Goal: Task Accomplishment & Management: Complete application form

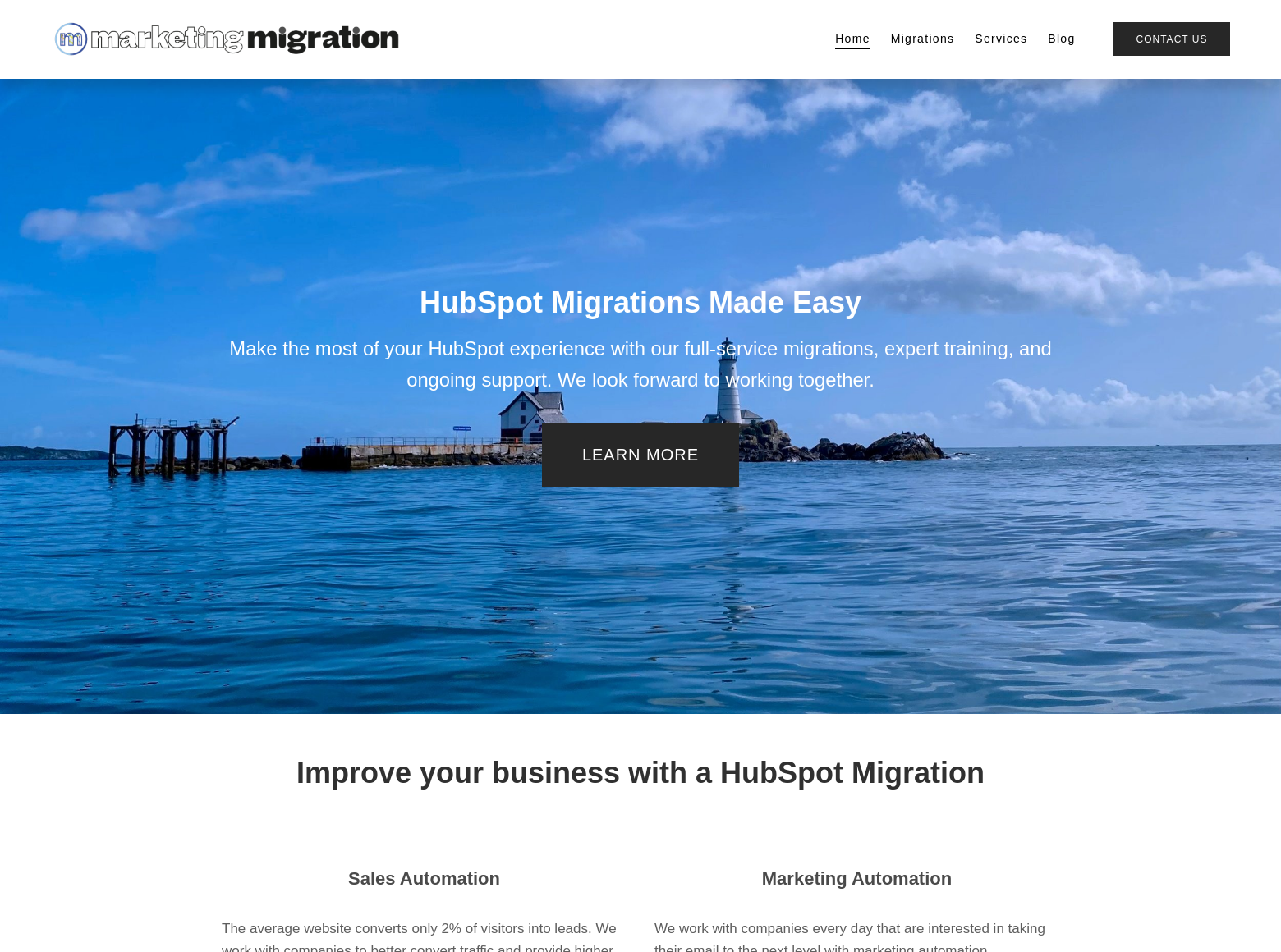
scroll to position [2040, 0]
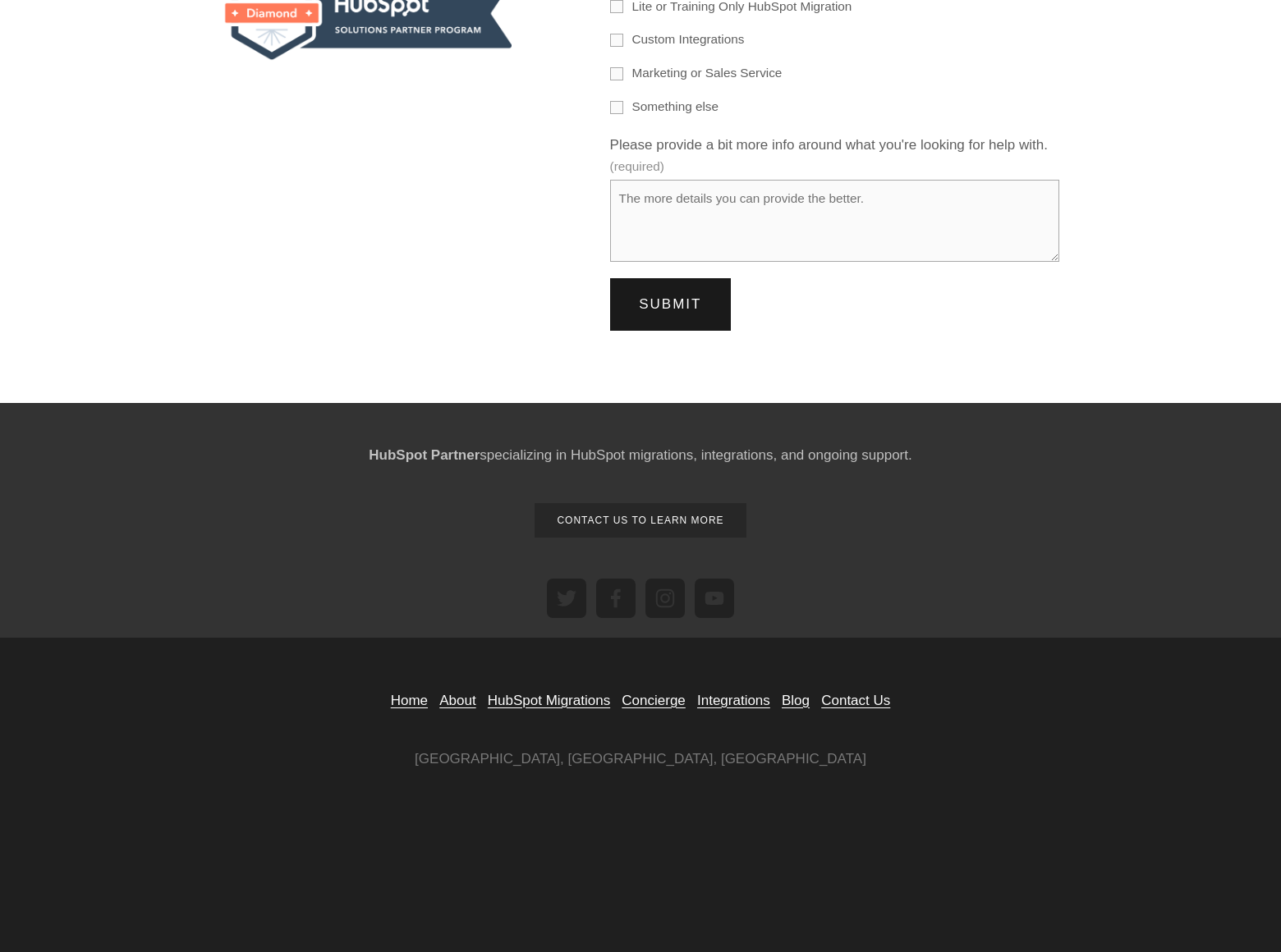
scroll to position [356, 0]
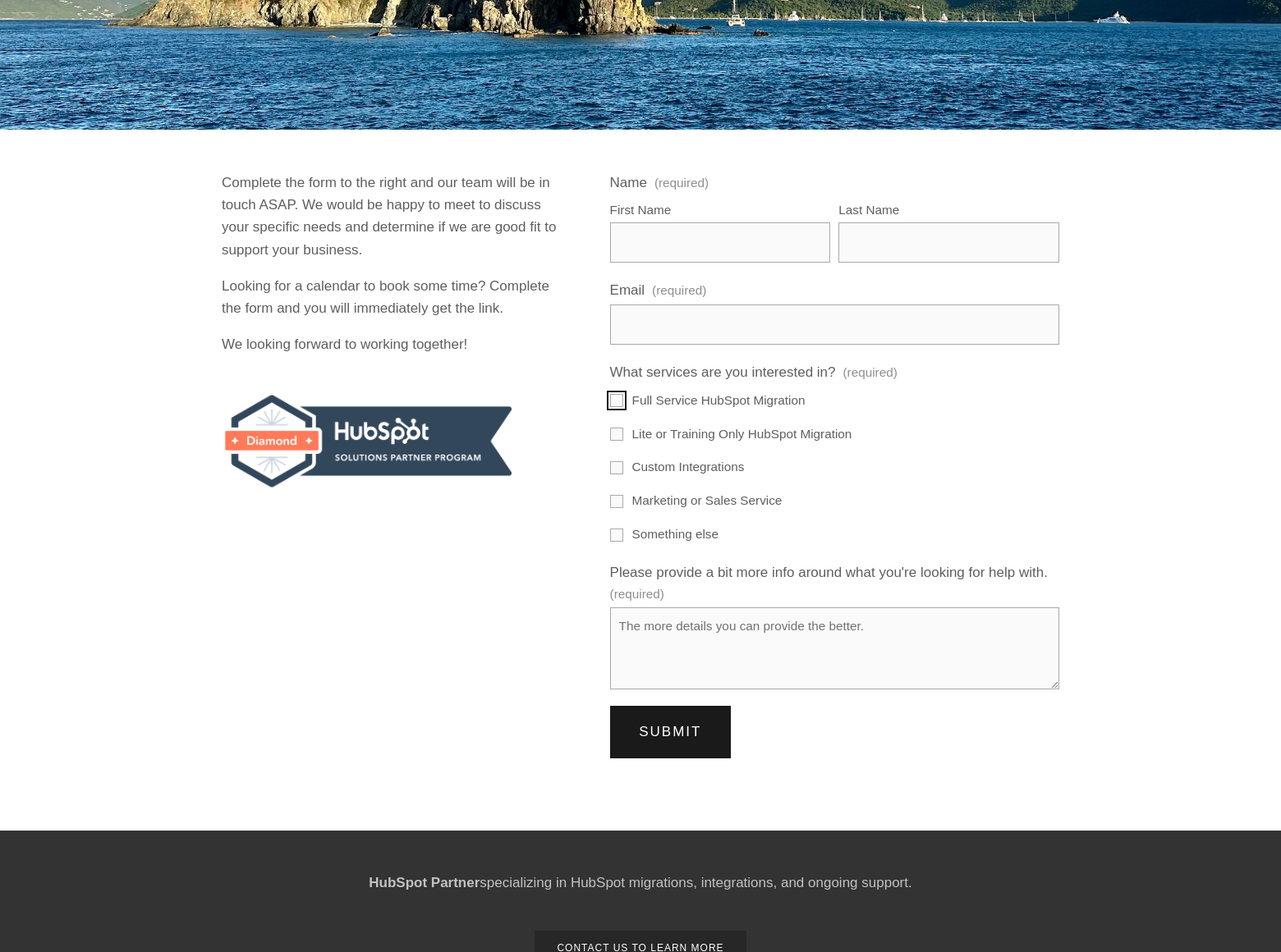
click at [616, 400] on input "Full Service HubSpot Migration" at bounding box center [616, 400] width 13 height 13
checkbox input "true"
click at [616, 434] on input "Lite or Training Only HubSpot Migration" at bounding box center [616, 434] width 13 height 13
checkbox input "true"
click at [616, 467] on input "Custom Integrations" at bounding box center [616, 467] width 13 height 13
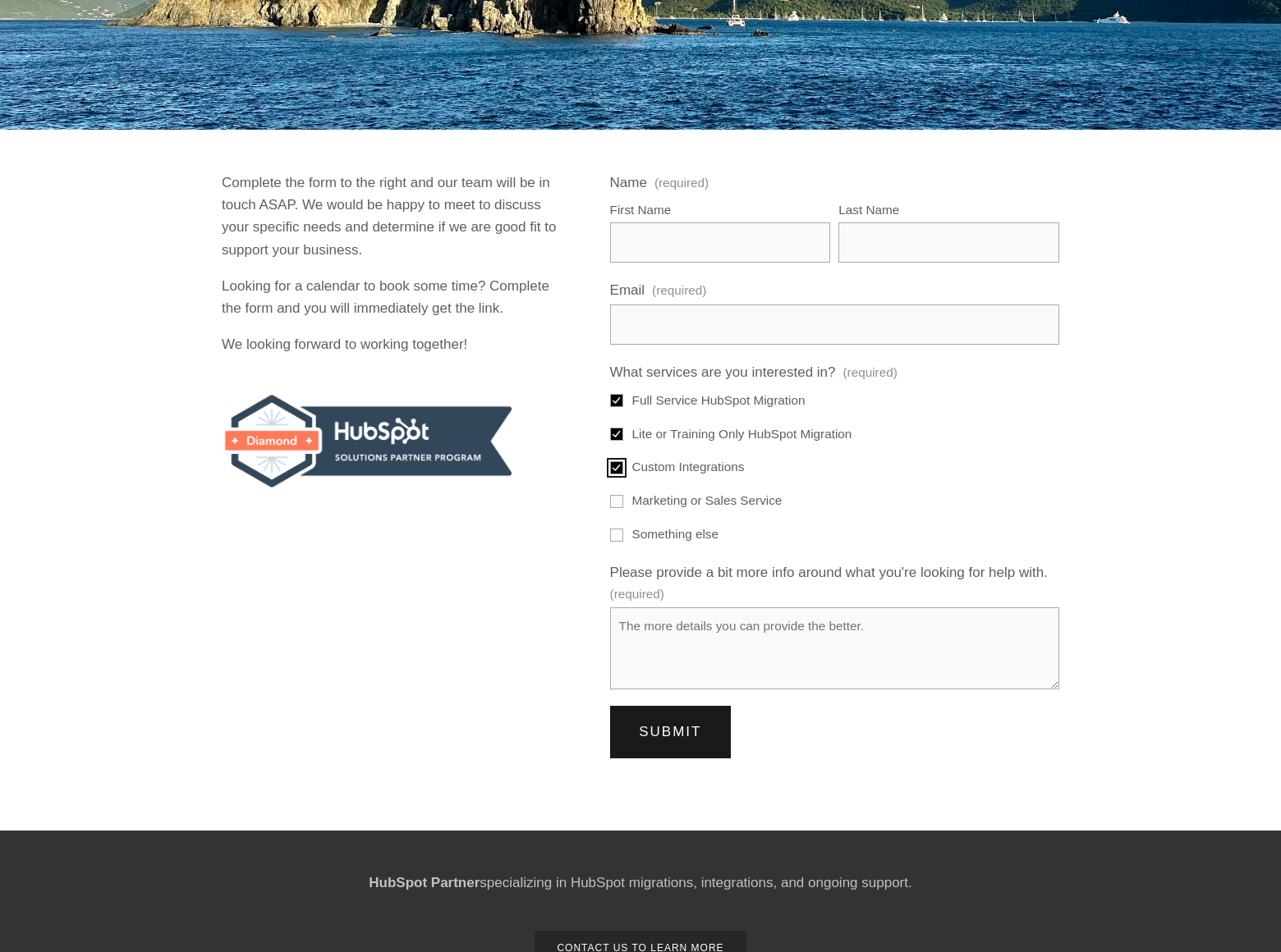
checkbox input "true"
click at [616, 501] on input "Marketing or Sales Service" at bounding box center [616, 502] width 13 height 13
checkbox input "true"
click at [616, 534] on input "Something else" at bounding box center [616, 535] width 13 height 13
checkbox input "true"
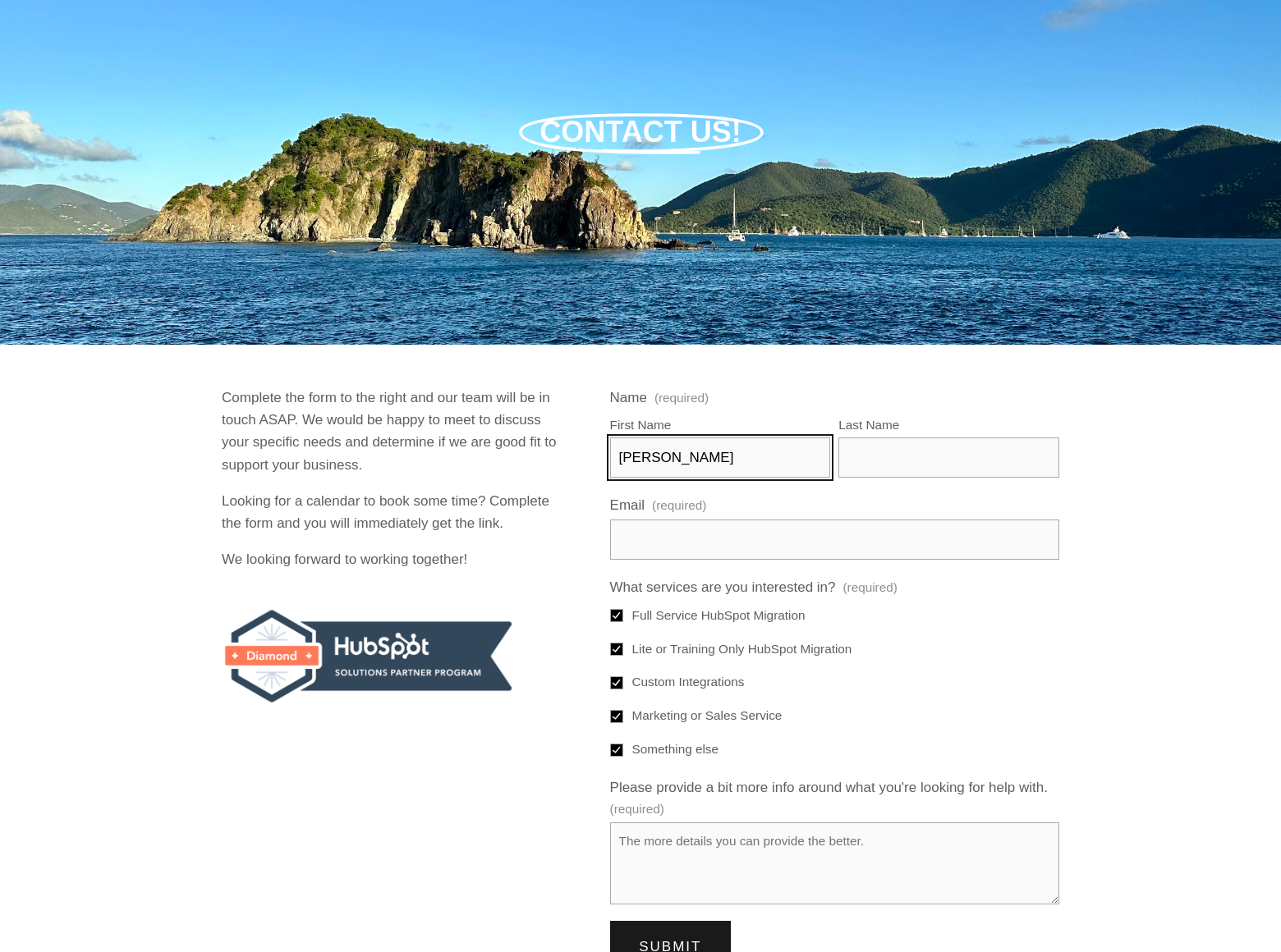
type input "[PERSON_NAME]"
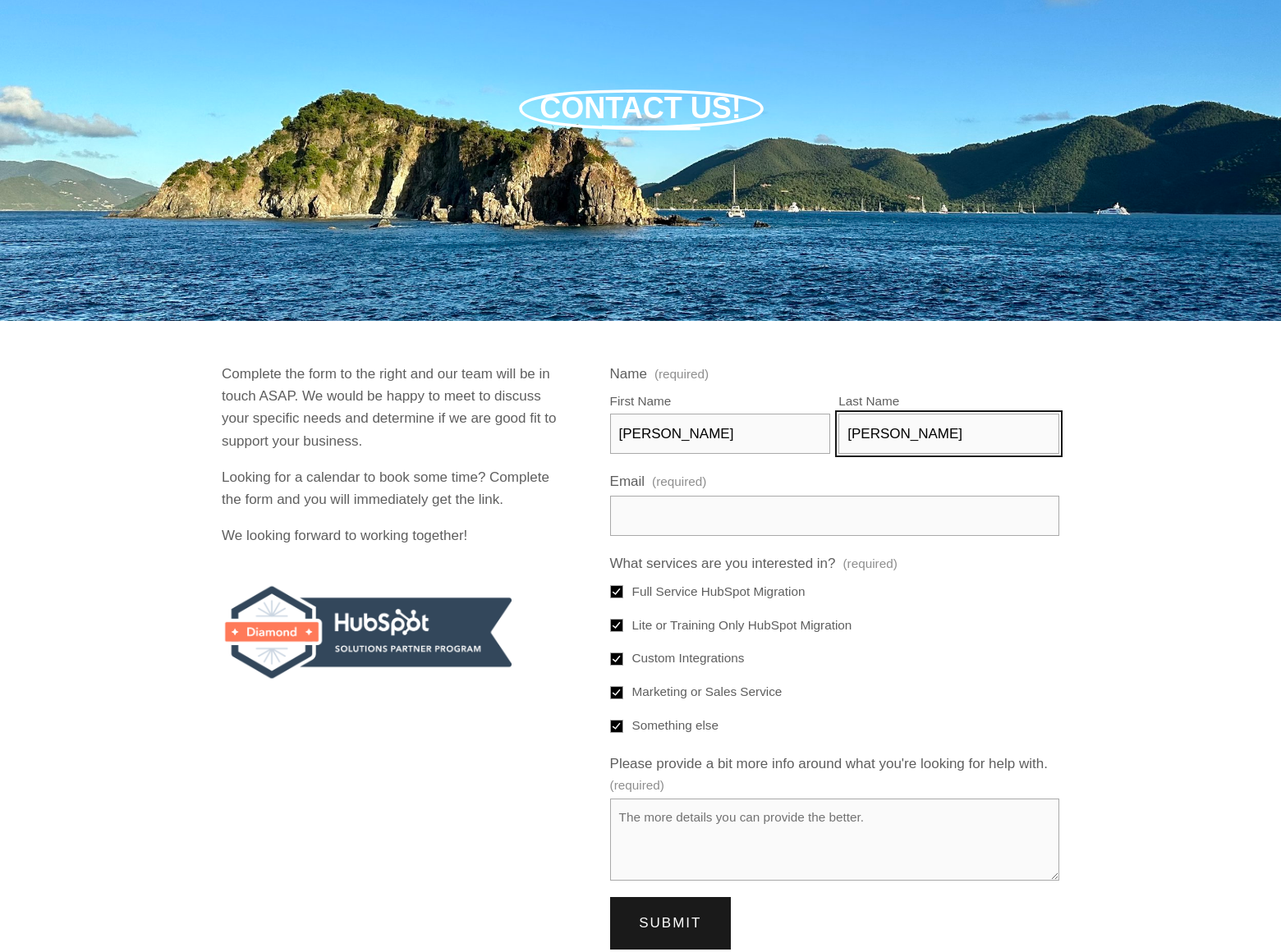
type input "[PERSON_NAME]"
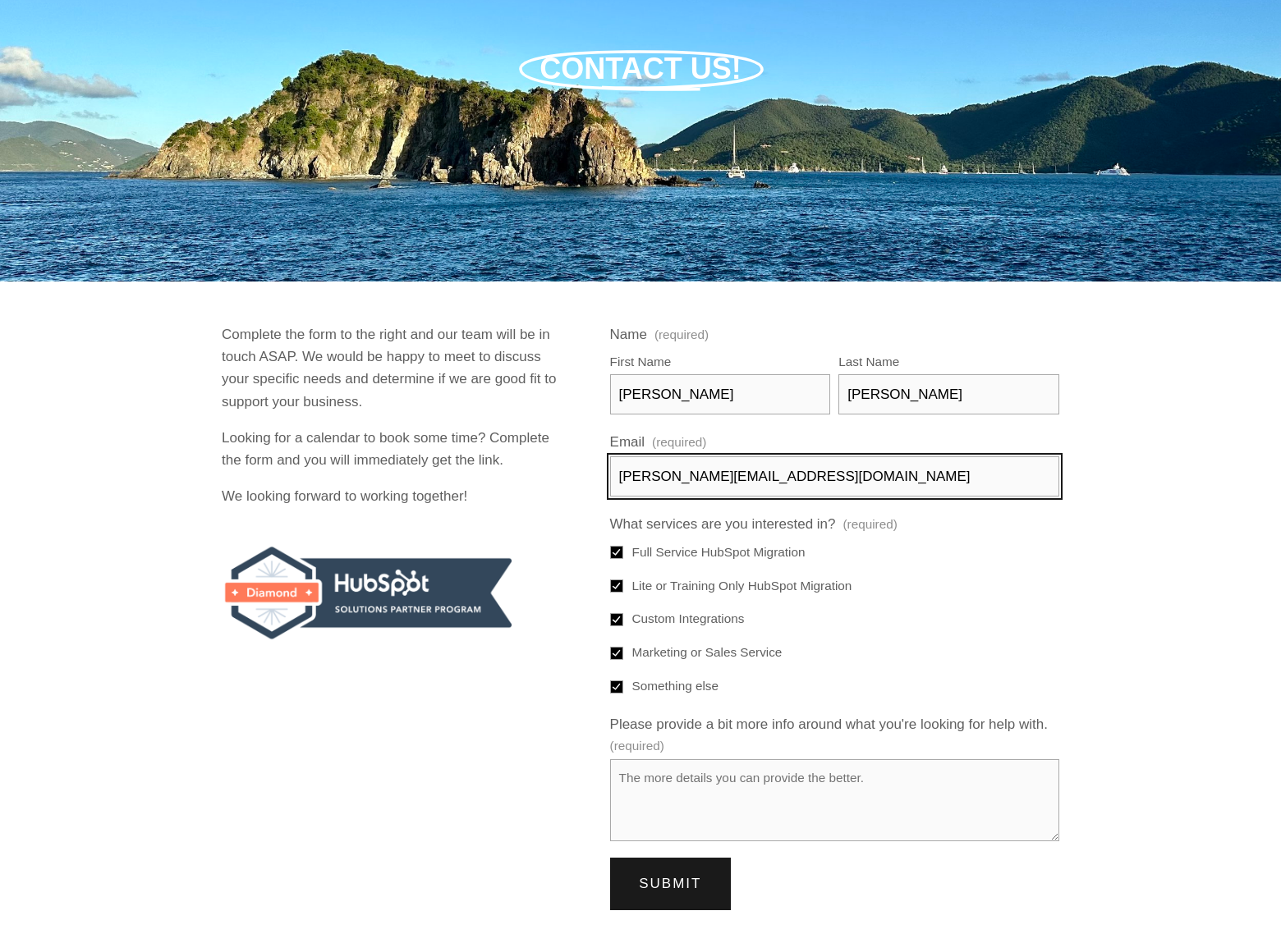
type input "[PERSON_NAME][EMAIL_ADDRESS][DOMAIN_NAME]"
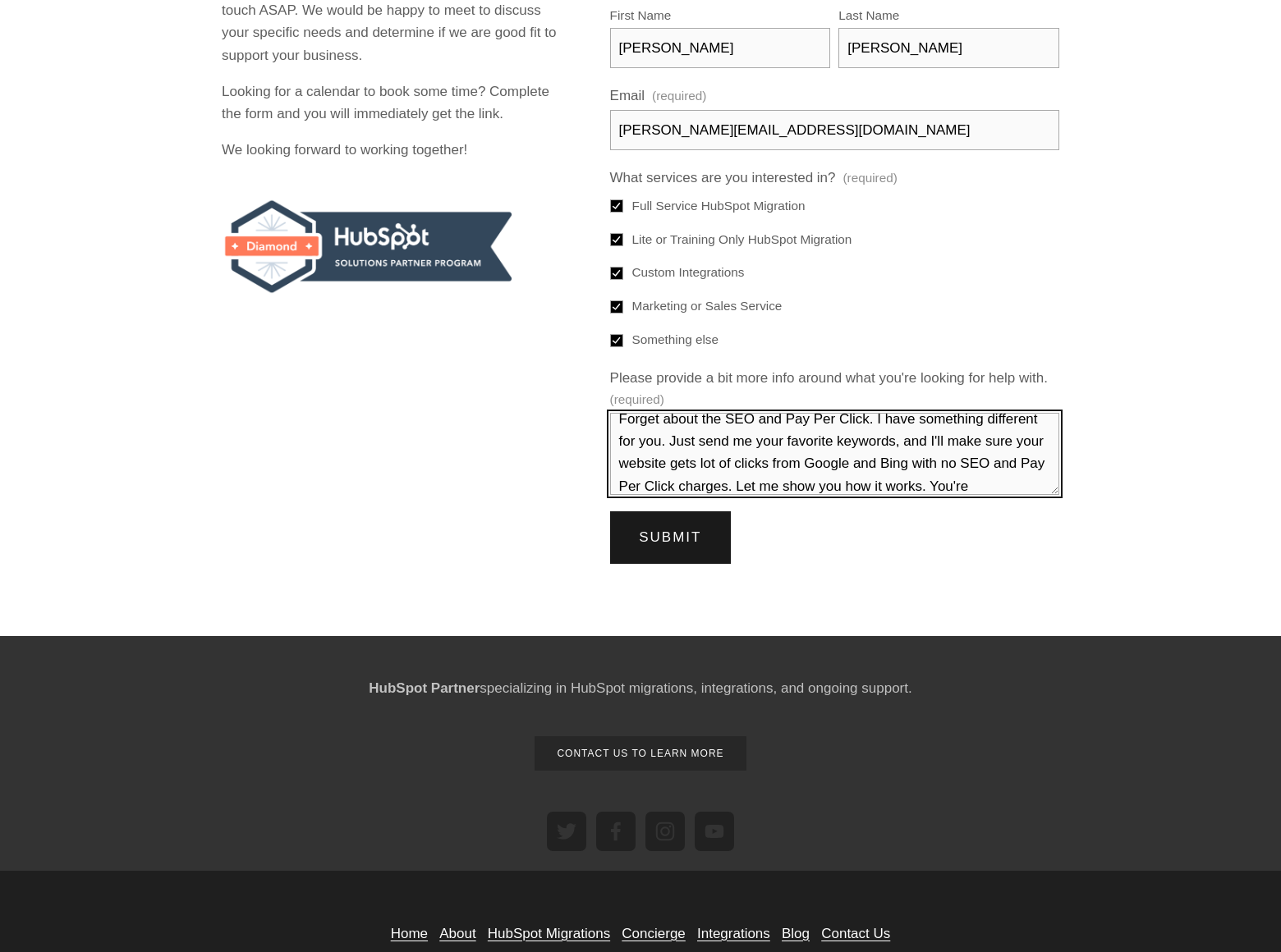
scroll to position [37, 0]
type textarea "Forget about the SEO and Pay Per Click. I have something different for you. Jus…"
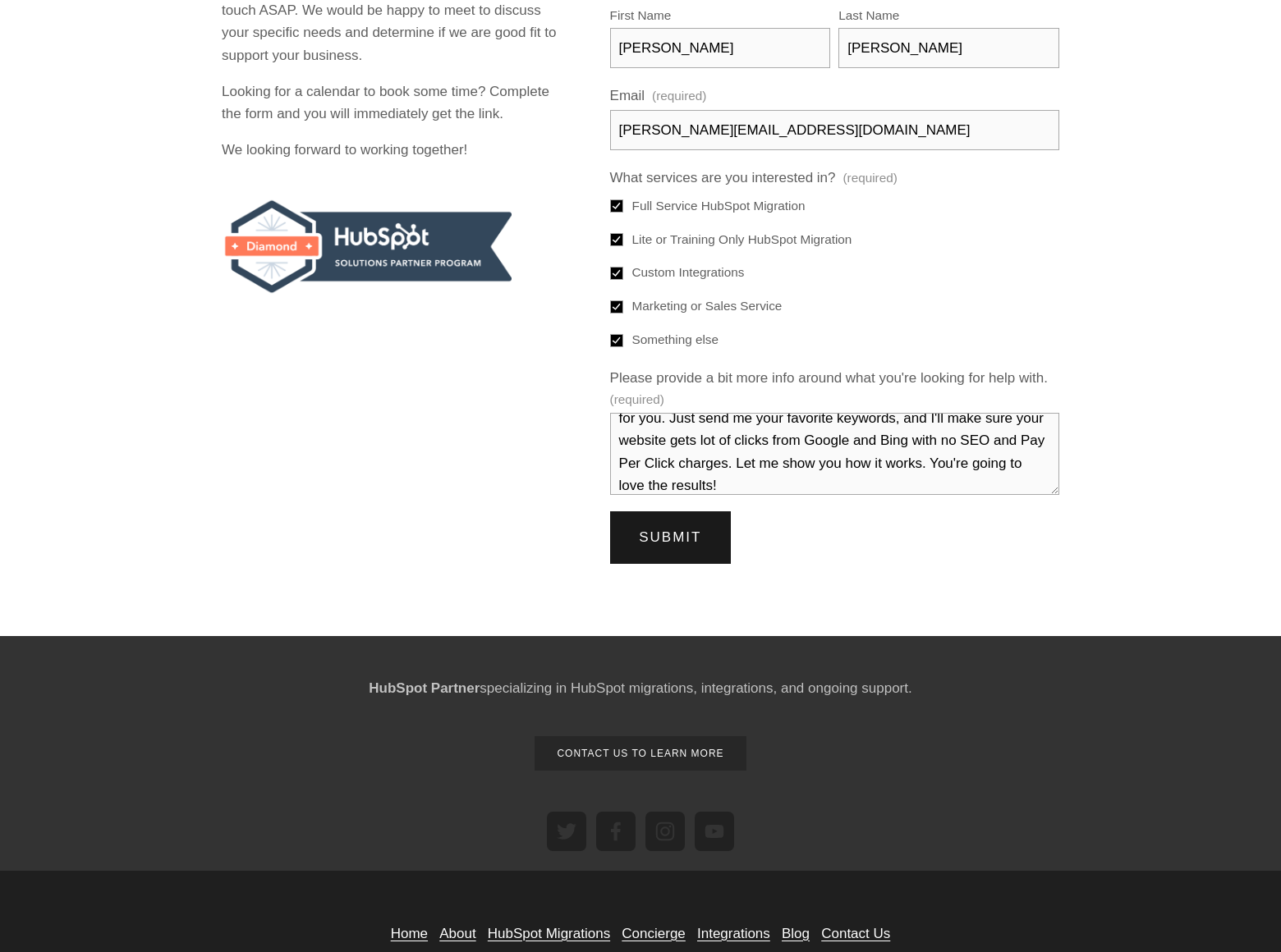
click at [670, 545] on span "Submit" at bounding box center [670, 538] width 63 height 16
